Goal: Task Accomplishment & Management: Manage account settings

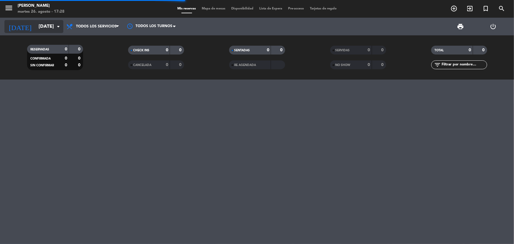
click at [40, 28] on input "[DATE]" at bounding box center [67, 26] width 62 height 11
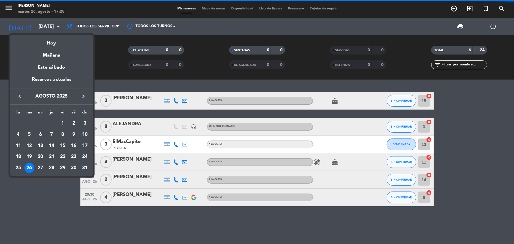
click at [40, 200] on div at bounding box center [257, 122] width 514 height 244
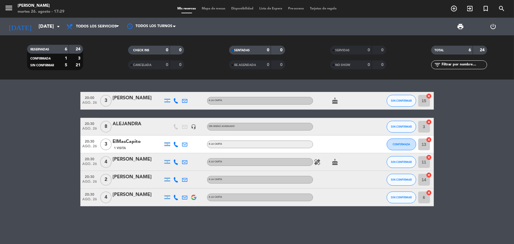
drag, startPoint x: 429, startPoint y: 139, endPoint x: 429, endPoint y: 134, distance: 5.9
click at [429, 139] on icon "cancel" at bounding box center [430, 140] width 6 height 6
click at [426, 145] on icon "border_all" at bounding box center [425, 144] width 7 height 7
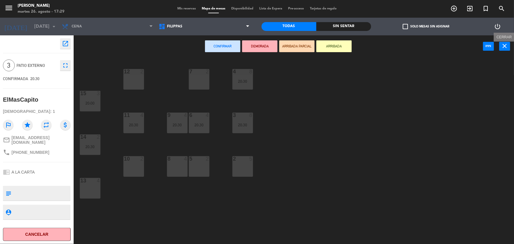
click at [508, 47] on icon "close" at bounding box center [505, 45] width 7 height 7
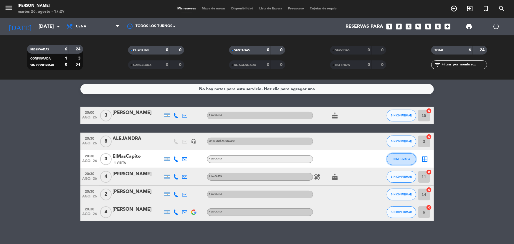
click at [411, 160] on button "CONFIRMADA" at bounding box center [401, 159] width 29 height 12
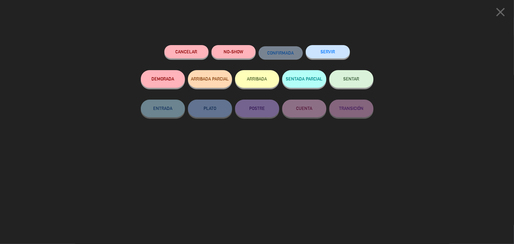
click at [199, 52] on button "Cancelar" at bounding box center [186, 51] width 44 height 13
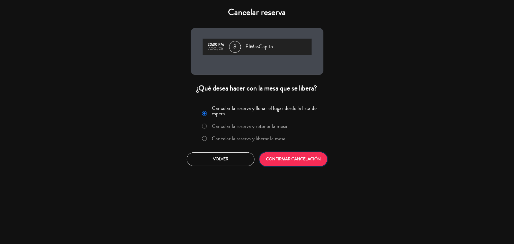
click at [320, 159] on button "CONFIRMAR CANCELACIÓN" at bounding box center [294, 159] width 68 height 14
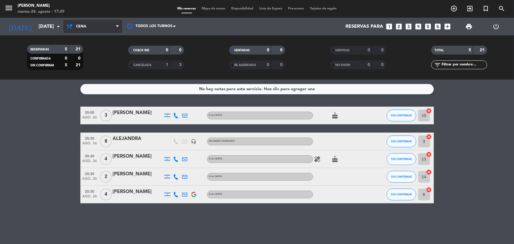
click at [102, 27] on span "Cena" at bounding box center [92, 26] width 59 height 13
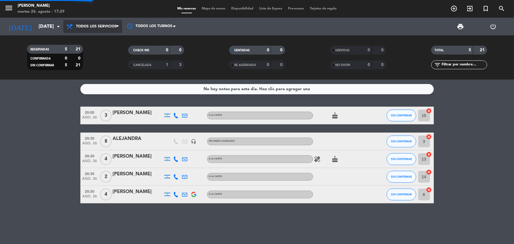
click at [97, 37] on div "menu [PERSON_NAME] [DATE] 26. agosto - 17:29 Mis reservas Mapa de mesas Disponi…" at bounding box center [257, 40] width 514 height 80
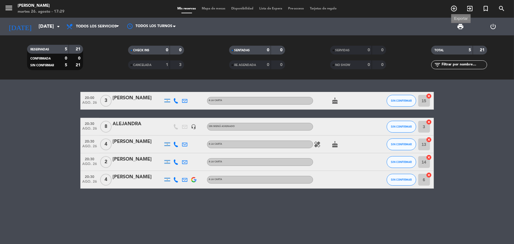
click at [462, 28] on span "print" at bounding box center [461, 26] width 7 height 7
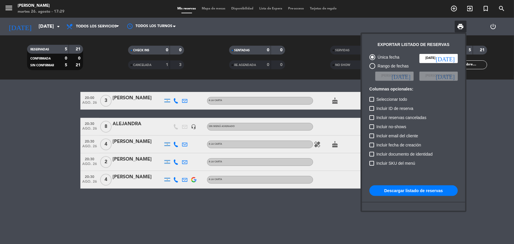
click at [417, 190] on button "Descargar listado de reservas" at bounding box center [414, 190] width 88 height 11
drag, startPoint x: 180, startPoint y: 193, endPoint x: 185, endPoint y: 195, distance: 5.5
click at [180, 193] on div at bounding box center [257, 122] width 514 height 244
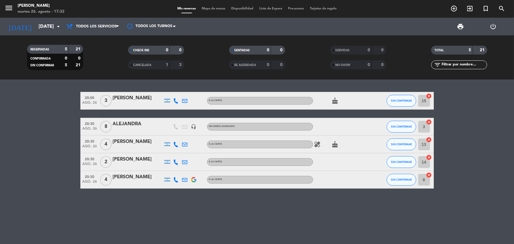
click at [164, 68] on div "1" at bounding box center [163, 65] width 12 height 7
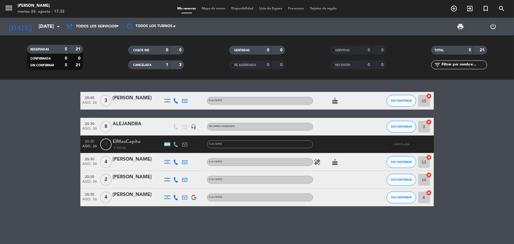
click at [126, 146] on div "1 Visita" at bounding box center [138, 148] width 50 height 5
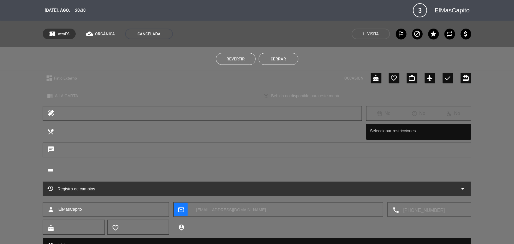
click at [247, 61] on button "Revertir" at bounding box center [236, 59] width 40 height 12
